Goal: Information Seeking & Learning: Find specific fact

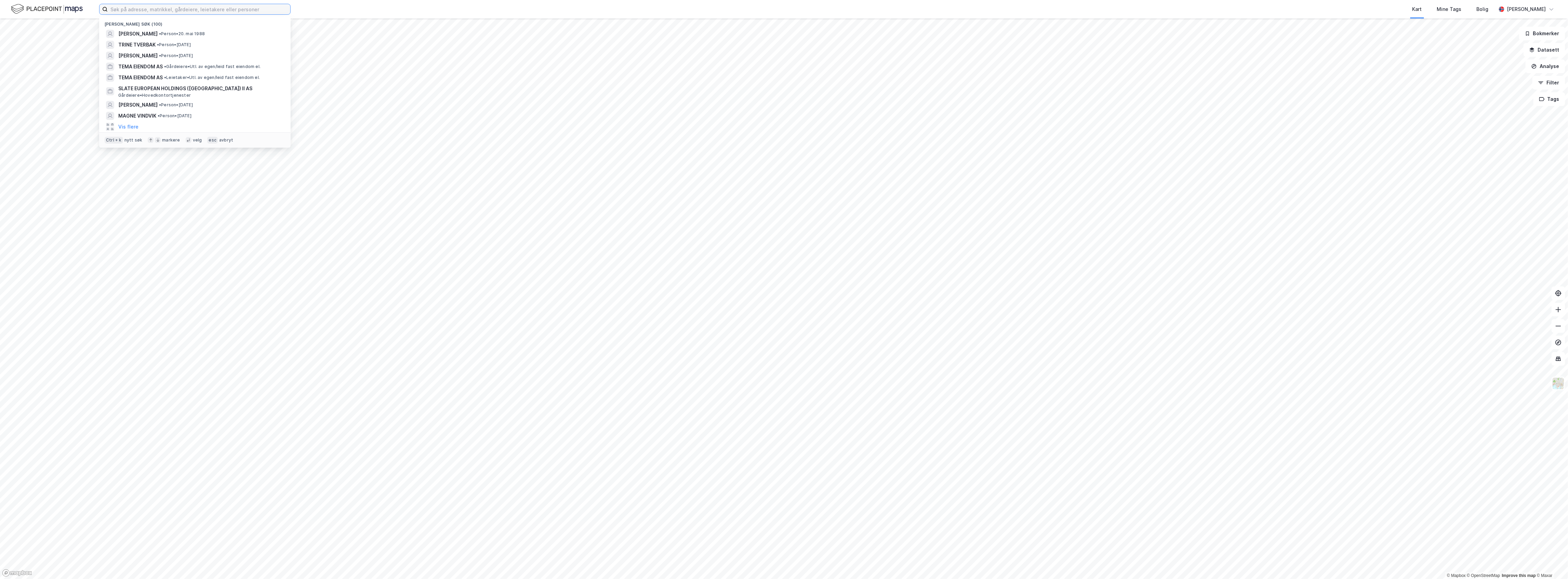
click at [199, 8] on input at bounding box center [199, 9] width 182 height 10
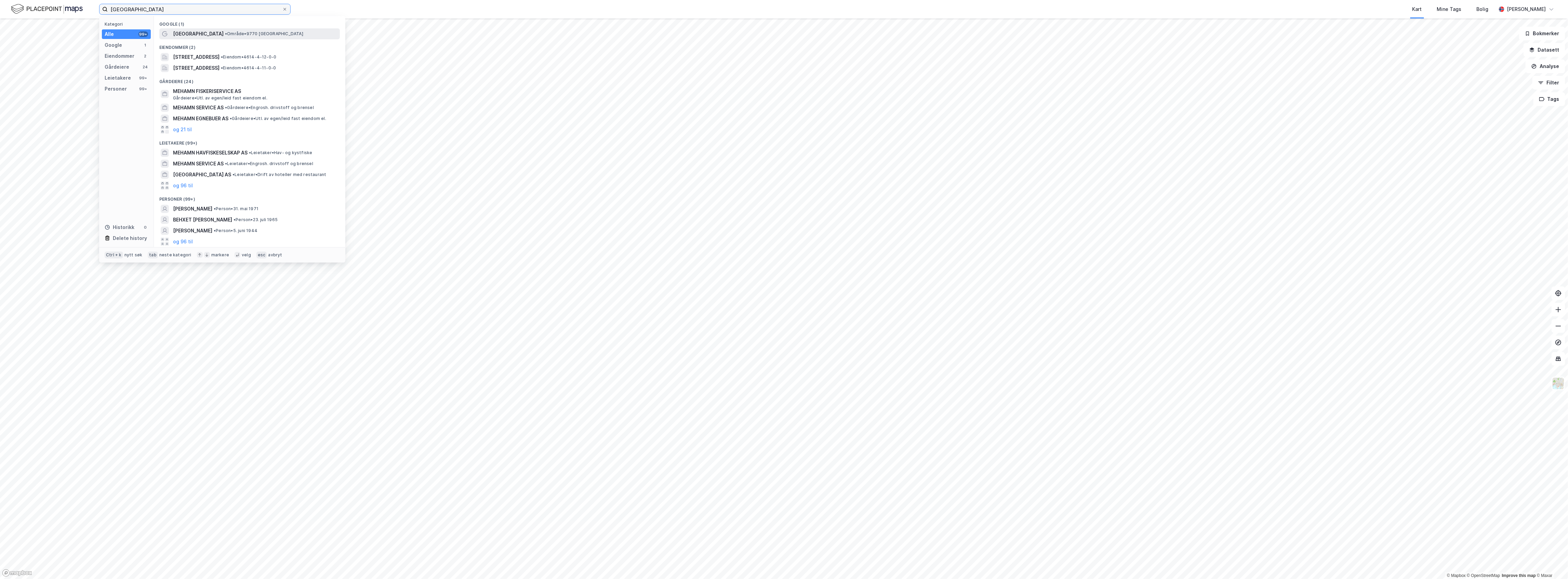
type input "[GEOGRAPHIC_DATA]"
click at [225, 36] on span "•" at bounding box center [226, 34] width 2 height 5
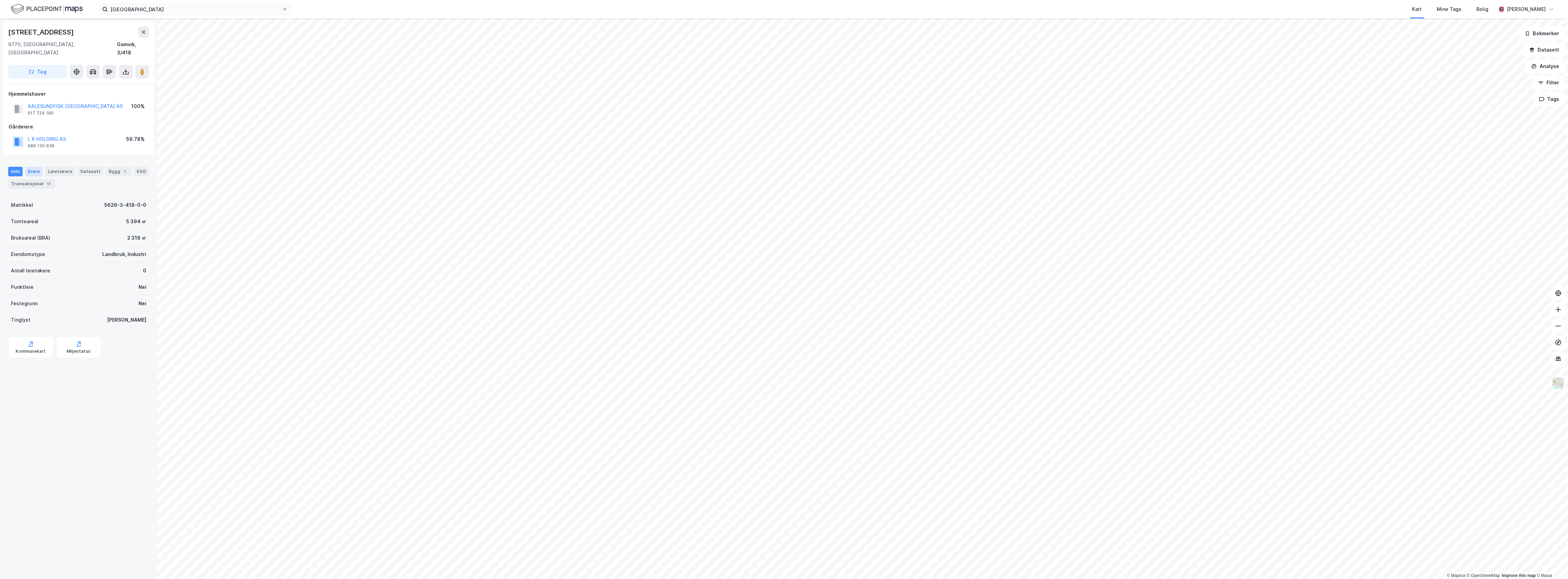
click at [30, 167] on div "Eiere" at bounding box center [34, 172] width 17 height 10
click at [34, 250] on icon at bounding box center [35, 253] width 6 height 6
